Goal: Communication & Community: Connect with others

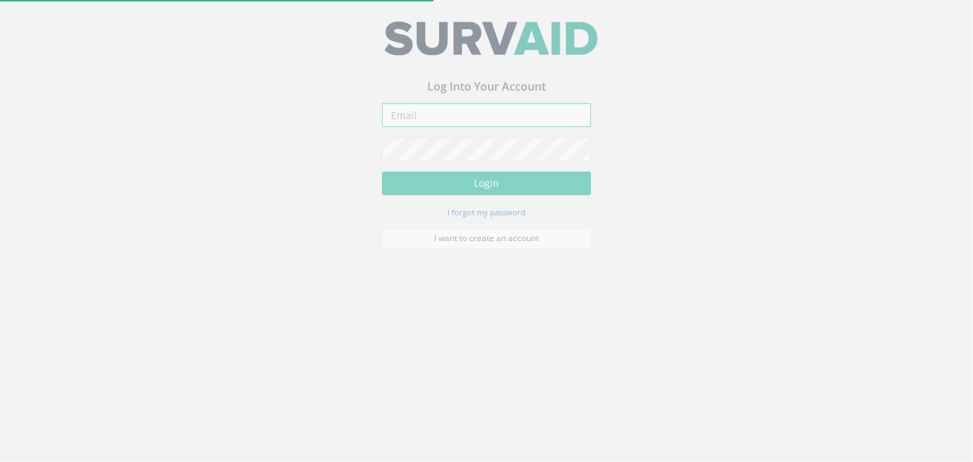
type input "[PERSON_NAME][EMAIL_ADDRESS][PERSON_NAME][DOMAIN_NAME]"
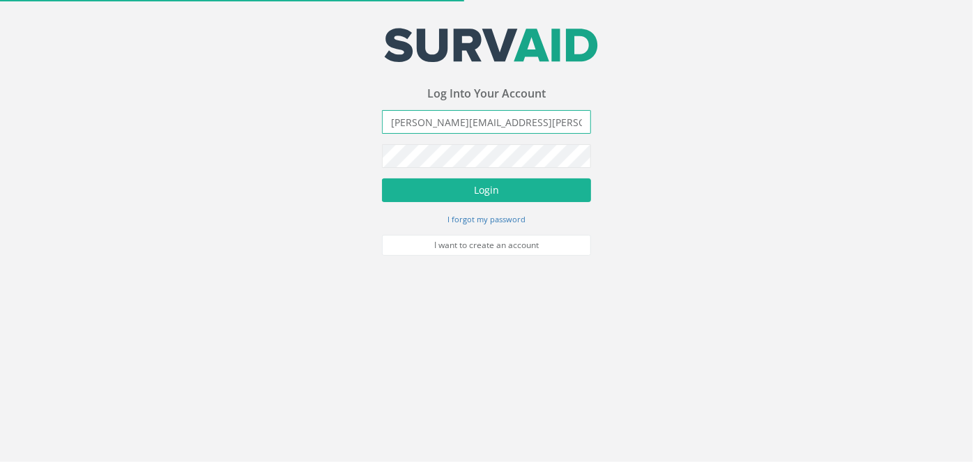
click at [414, 114] on input "[PERSON_NAME][EMAIL_ADDRESS][PERSON_NAME][DOMAIN_NAME]" at bounding box center [486, 122] width 209 height 24
drag, startPoint x: 326, startPoint y: 270, endPoint x: 355, endPoint y: 254, distance: 32.8
click at [326, 270] on body "Your email address was sucessfully verified - please login below to continue Yo…" at bounding box center [486, 231] width 973 height 462
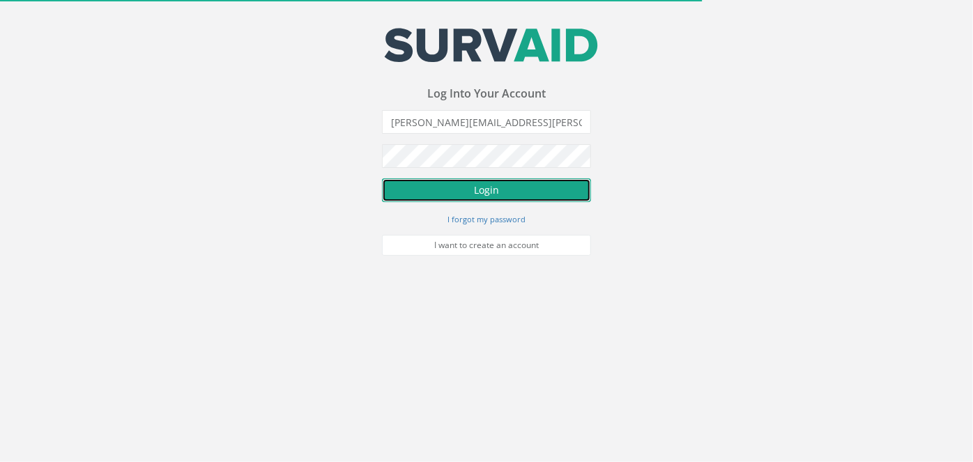
click at [427, 189] on button "Login" at bounding box center [486, 190] width 209 height 24
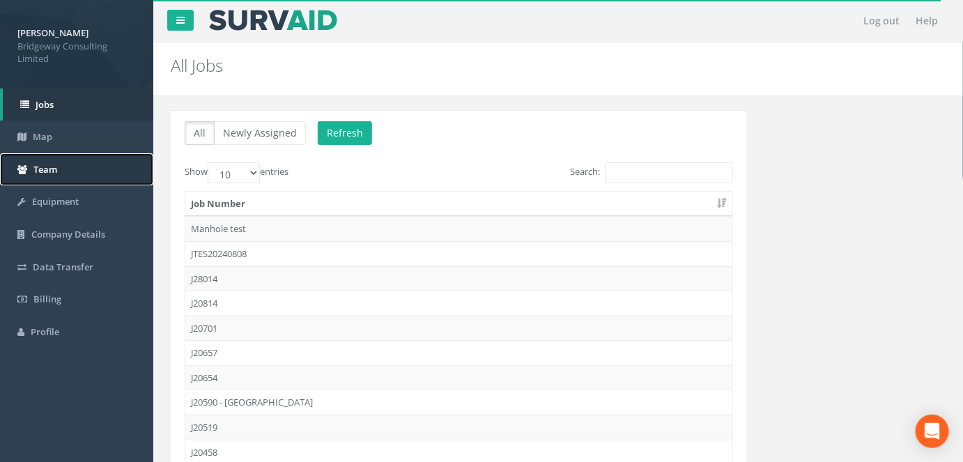
click at [31, 177] on link "Team" at bounding box center [76, 169] width 153 height 33
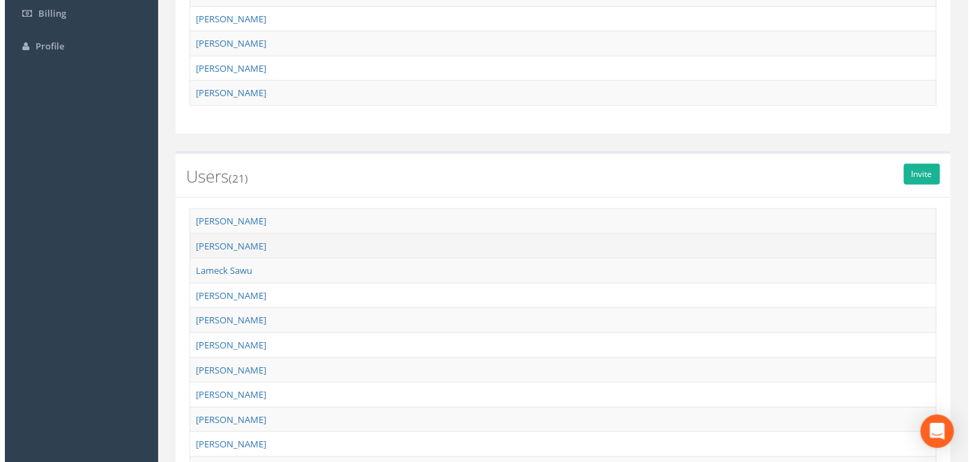
scroll to position [316, 0]
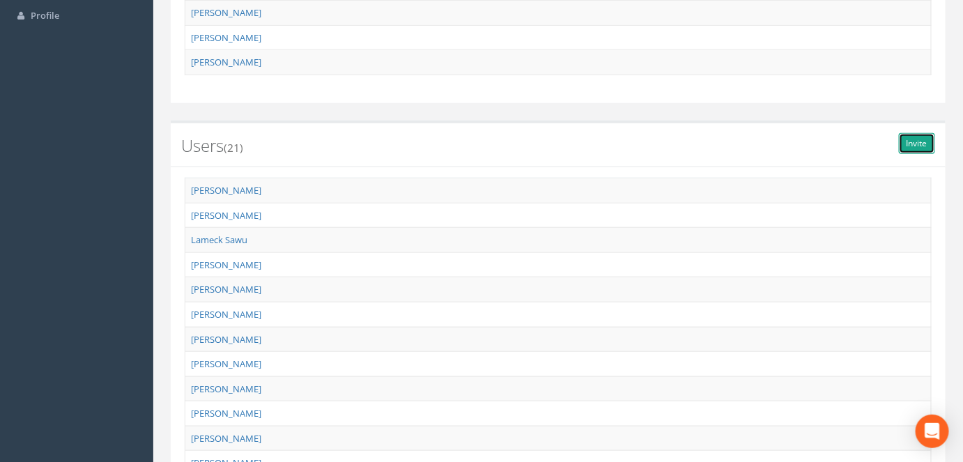
click at [920, 135] on link "Invite" at bounding box center [917, 143] width 36 height 21
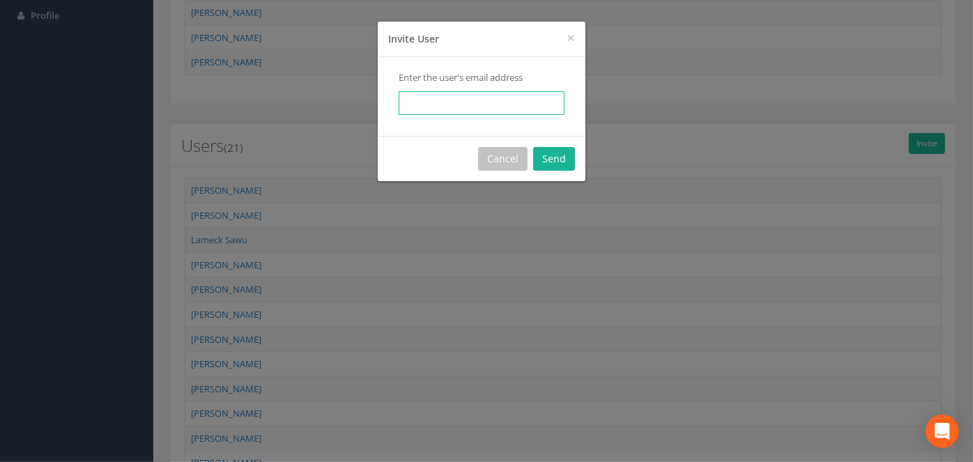
click at [423, 100] on input "email" at bounding box center [482, 103] width 166 height 24
type input "a"
click at [476, 106] on input "email" at bounding box center [482, 103] width 166 height 24
paste input "[PERSON_NAME][EMAIL_ADDRESS][PERSON_NAME][DOMAIN_NAME]"
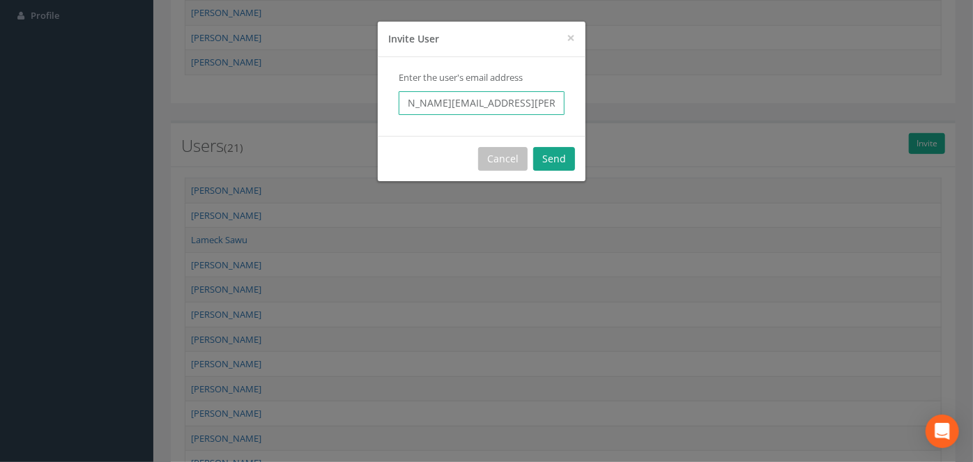
type input "[PERSON_NAME][EMAIL_ADDRESS][PERSON_NAME][DOMAIN_NAME]"
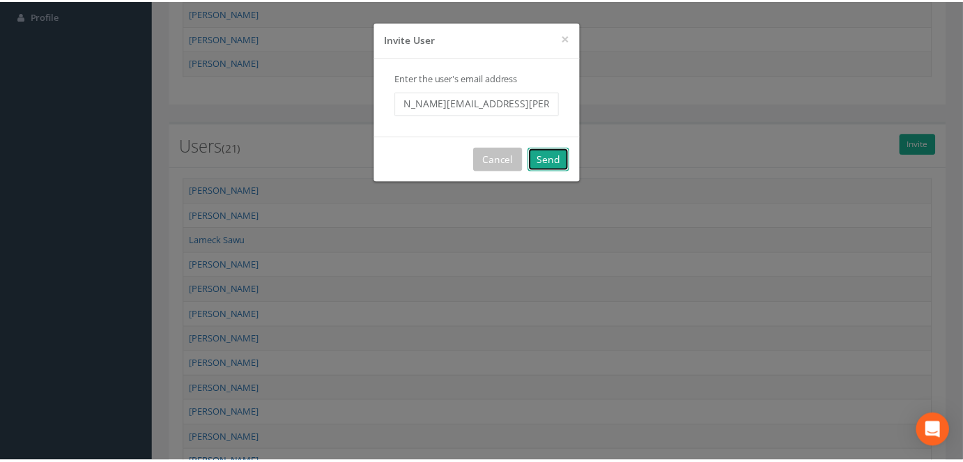
scroll to position [0, 0]
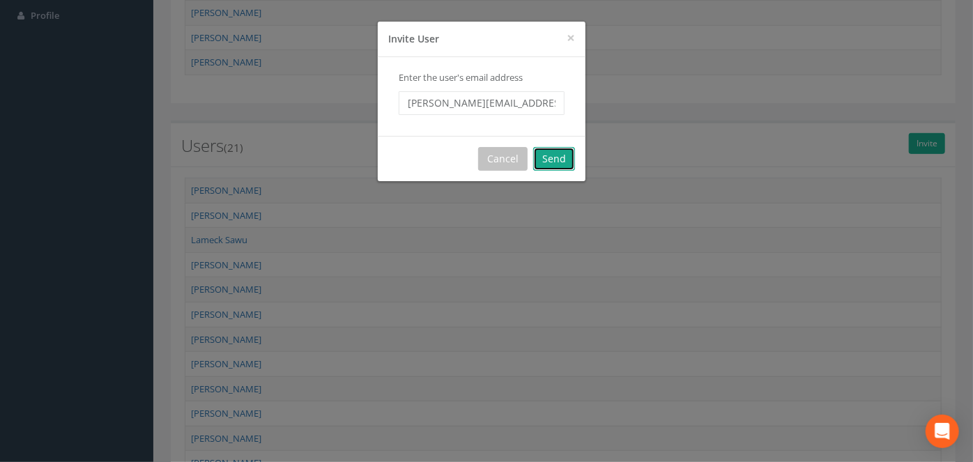
click at [561, 159] on button "Send" at bounding box center [554, 159] width 42 height 24
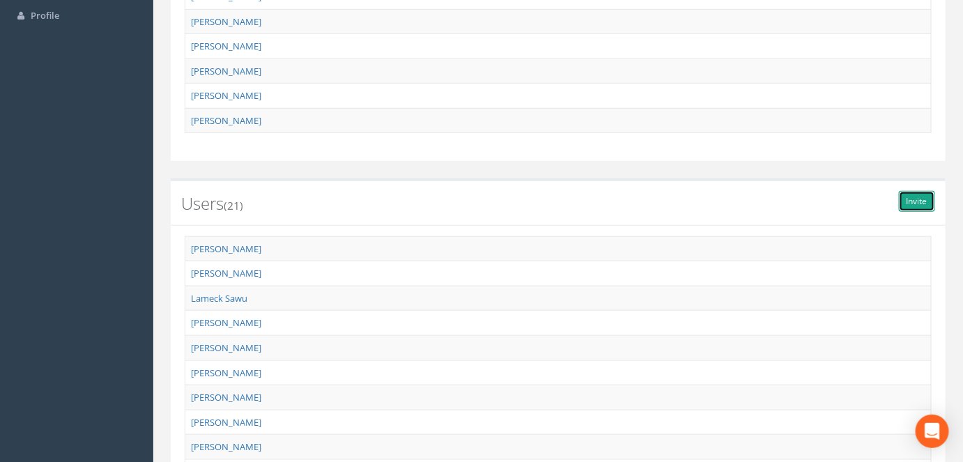
scroll to position [374, 0]
